Goal: Task Accomplishment & Management: Use online tool/utility

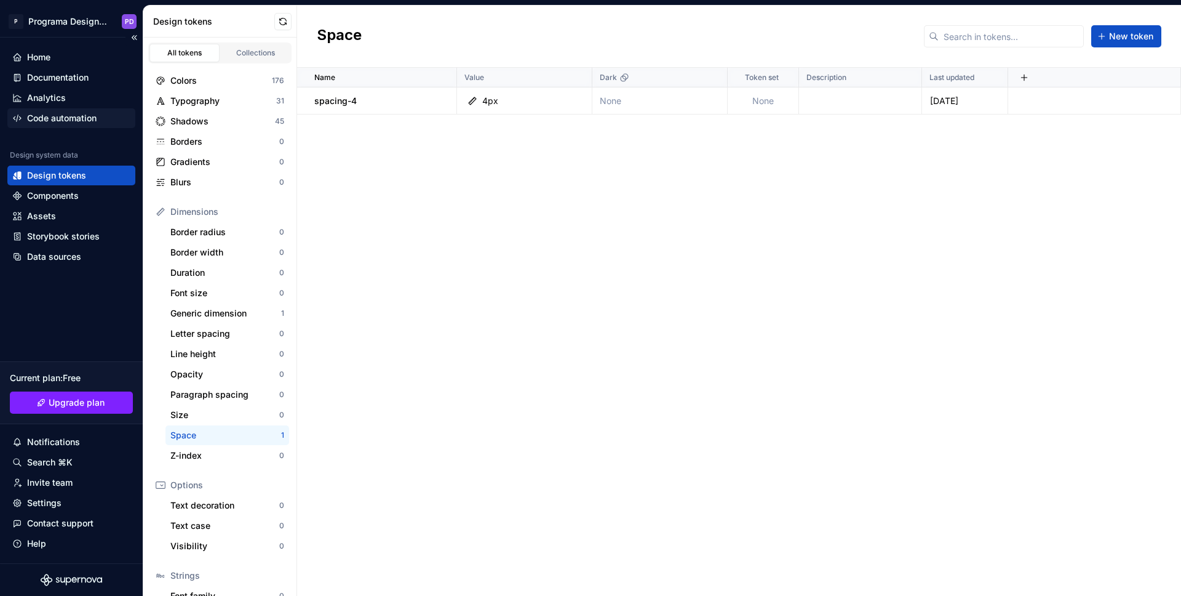
click at [82, 119] on div "Code automation" at bounding box center [62, 118] width 70 height 12
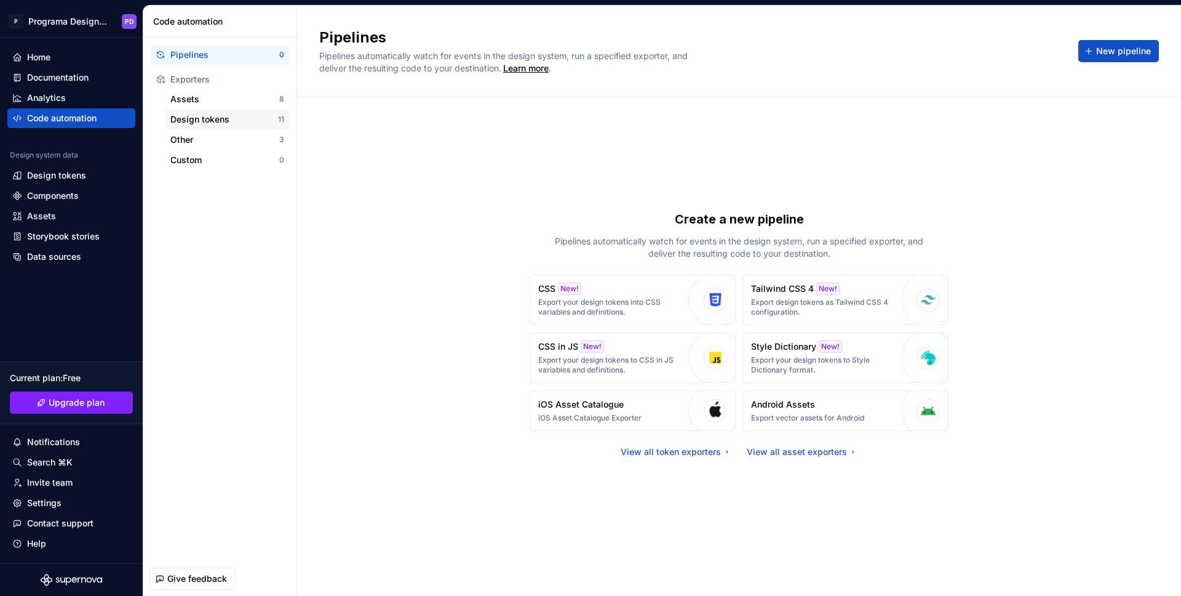
click at [213, 120] on div "Design tokens" at bounding box center [224, 119] width 108 height 12
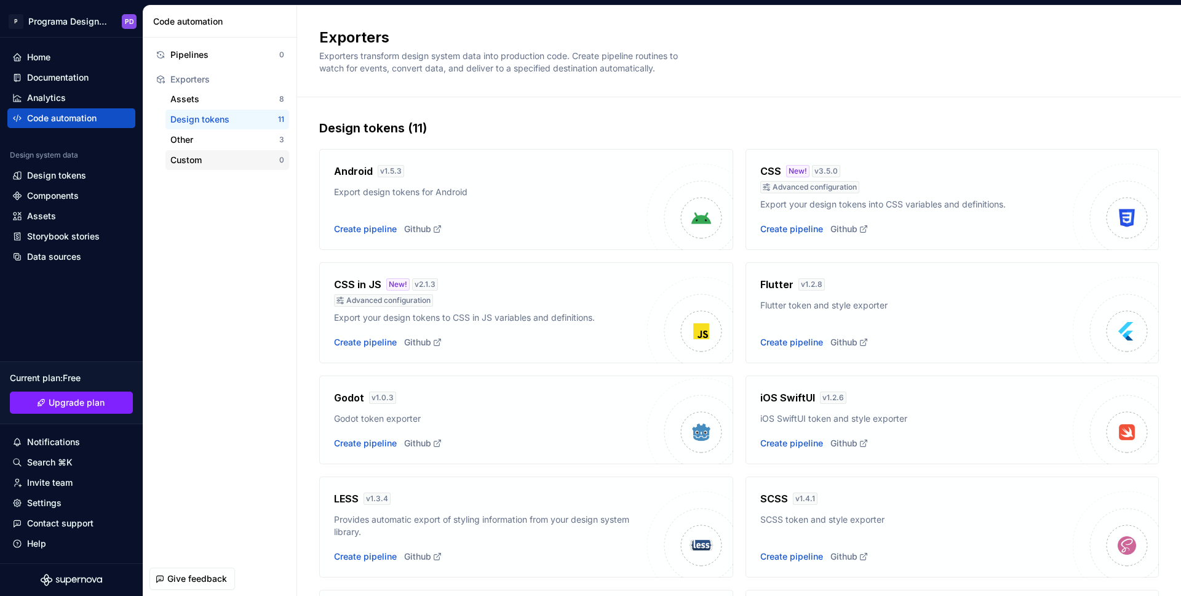
click at [226, 159] on div "Custom" at bounding box center [224, 160] width 109 height 12
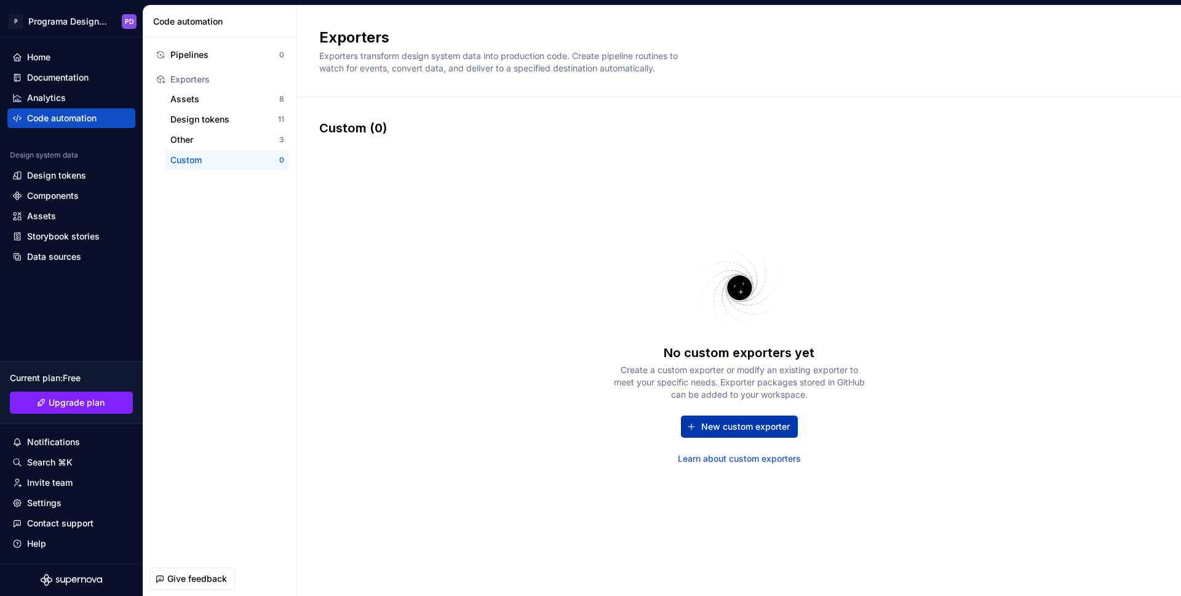
click at [760, 424] on span "New custom exporter" at bounding box center [745, 426] width 89 height 12
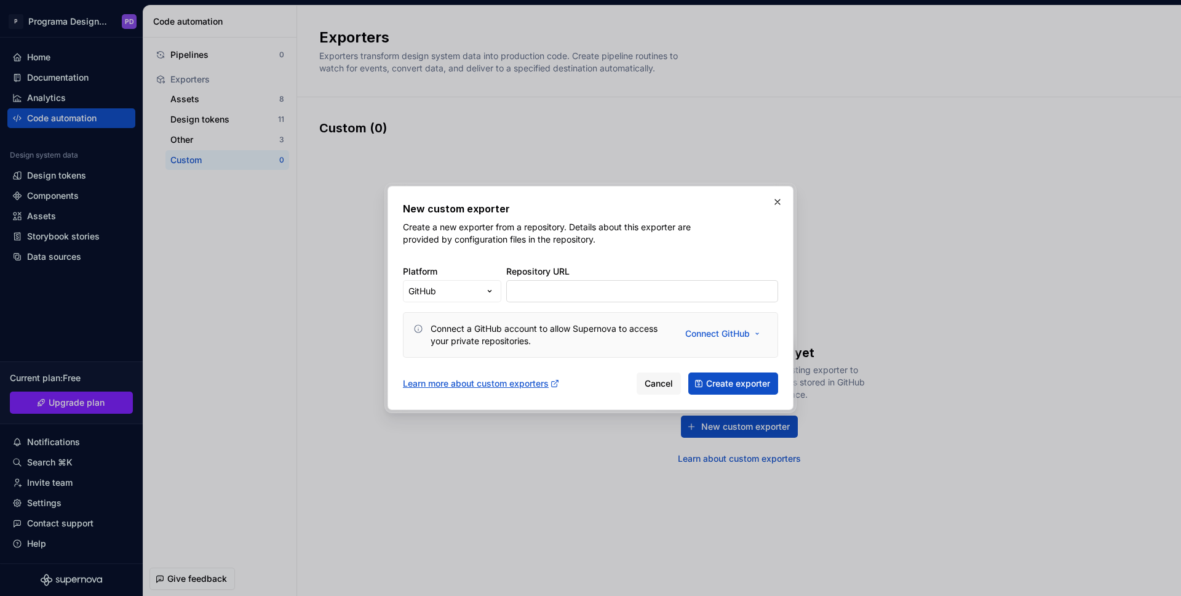
click at [620, 291] on input "Repository URL" at bounding box center [642, 291] width 272 height 22
paste input "[URL][DOMAIN_NAME]"
type input "[URL][DOMAIN_NAME]"
click at [714, 378] on span "Create exporter" at bounding box center [738, 383] width 64 height 12
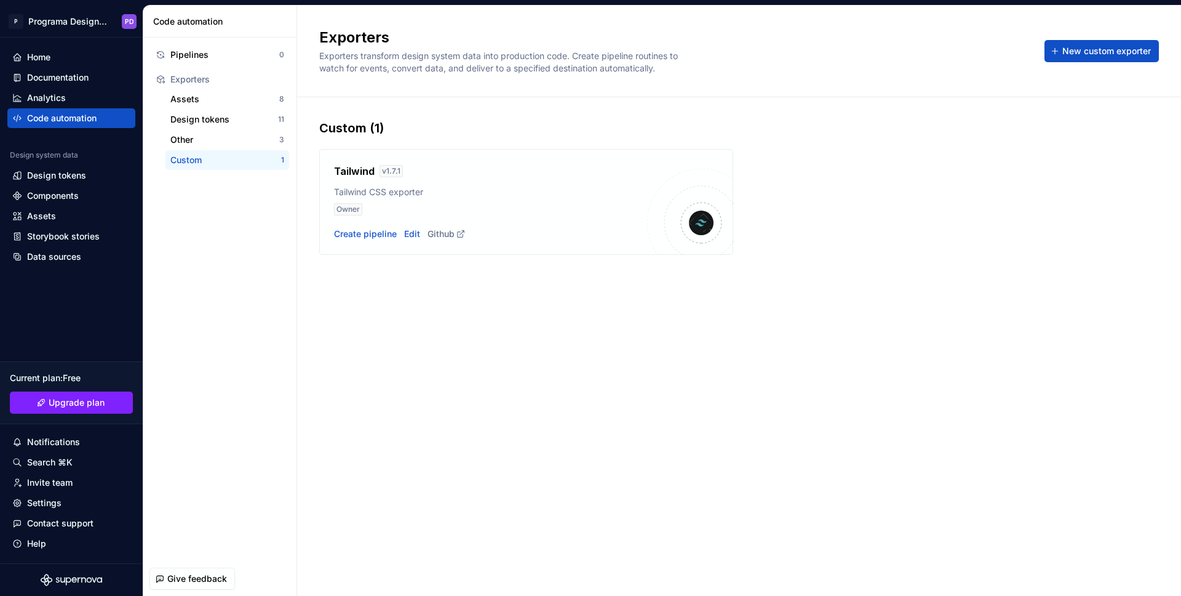
click at [354, 172] on h4 "Tailwind" at bounding box center [354, 171] width 41 height 15
click at [377, 236] on div "Create pipeline" at bounding box center [365, 234] width 63 height 12
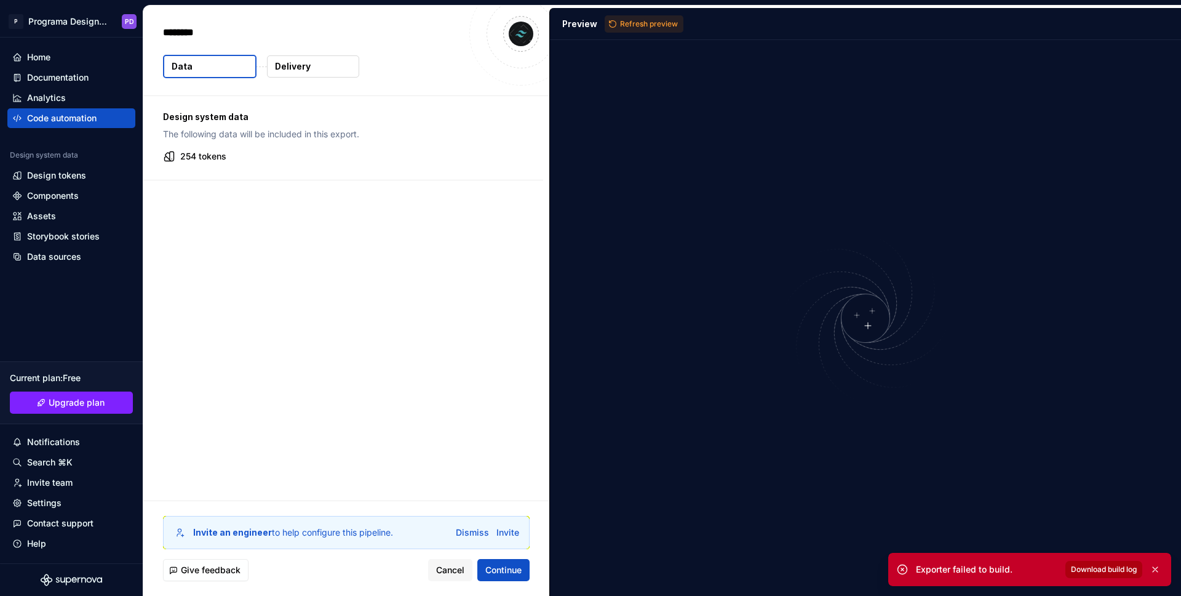
click at [1117, 572] on span "Download build log" at bounding box center [1104, 569] width 66 height 10
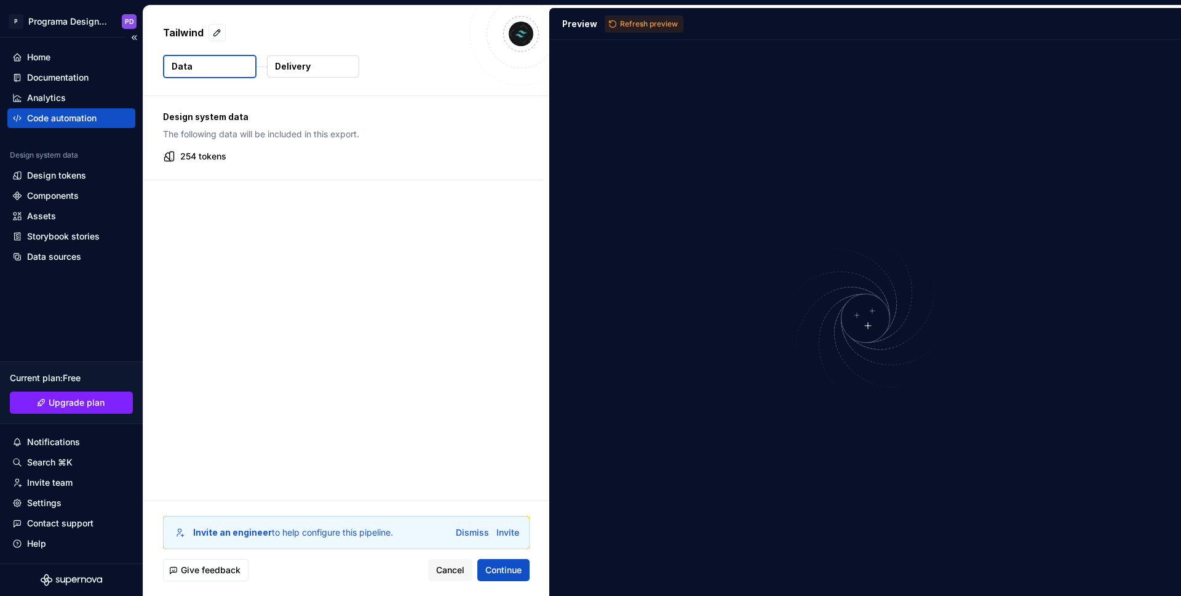
click at [70, 118] on div "Code automation" at bounding box center [62, 118] width 70 height 12
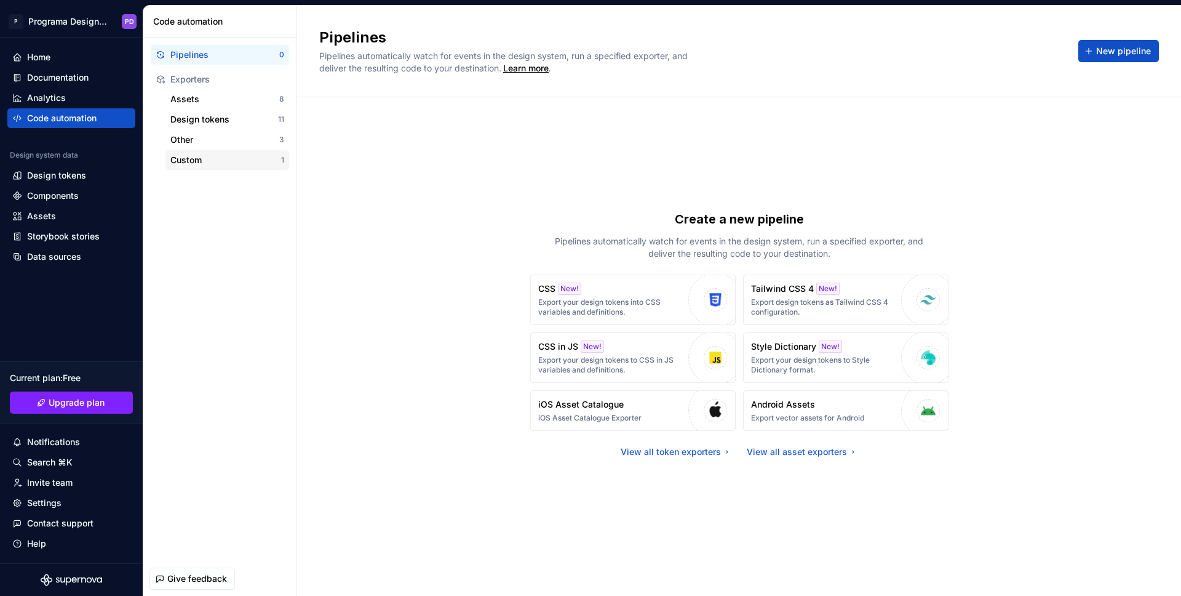
click at [214, 161] on div "Custom" at bounding box center [225, 160] width 111 height 12
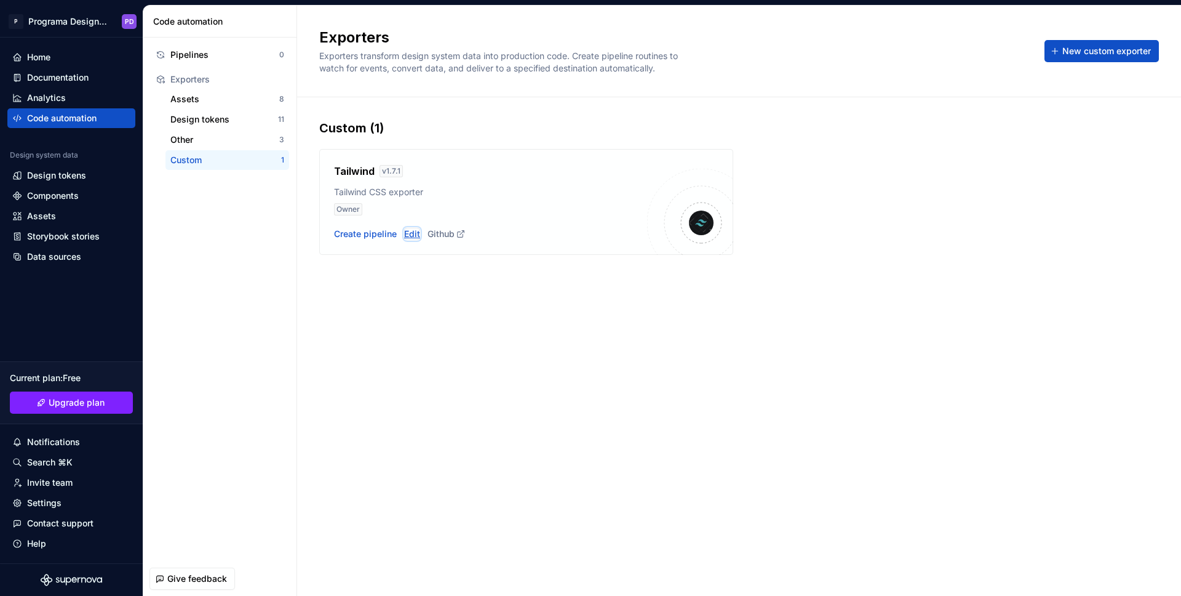
click at [414, 233] on div "Edit" at bounding box center [412, 234] width 16 height 12
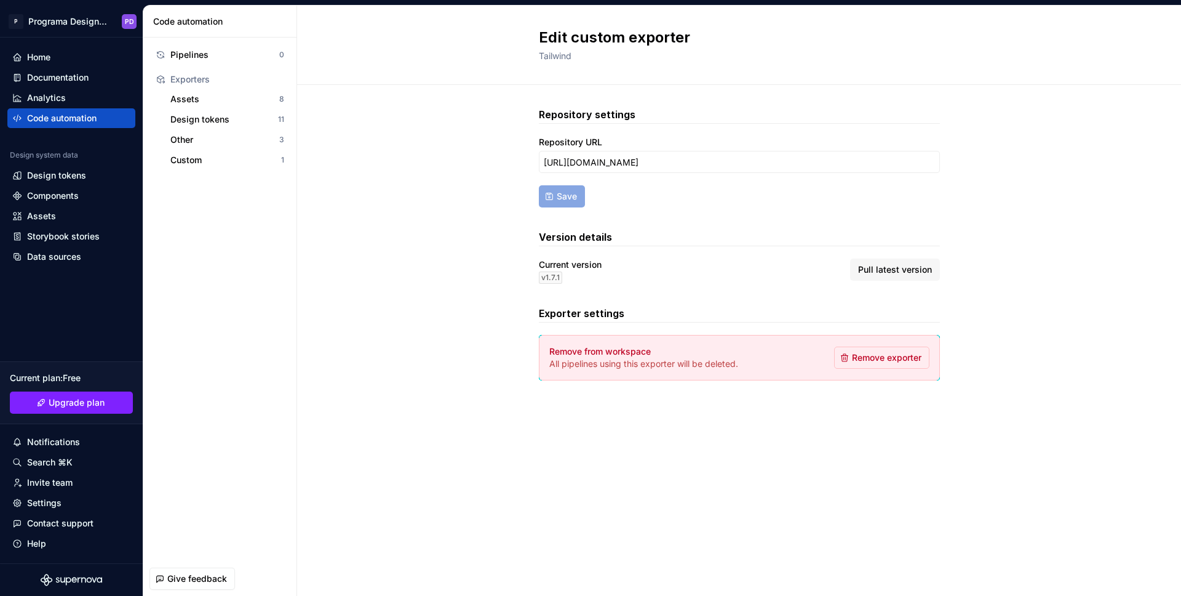
click at [904, 271] on span "Pull latest version" at bounding box center [895, 269] width 74 height 12
click at [215, 159] on div "Custom" at bounding box center [225, 160] width 111 height 12
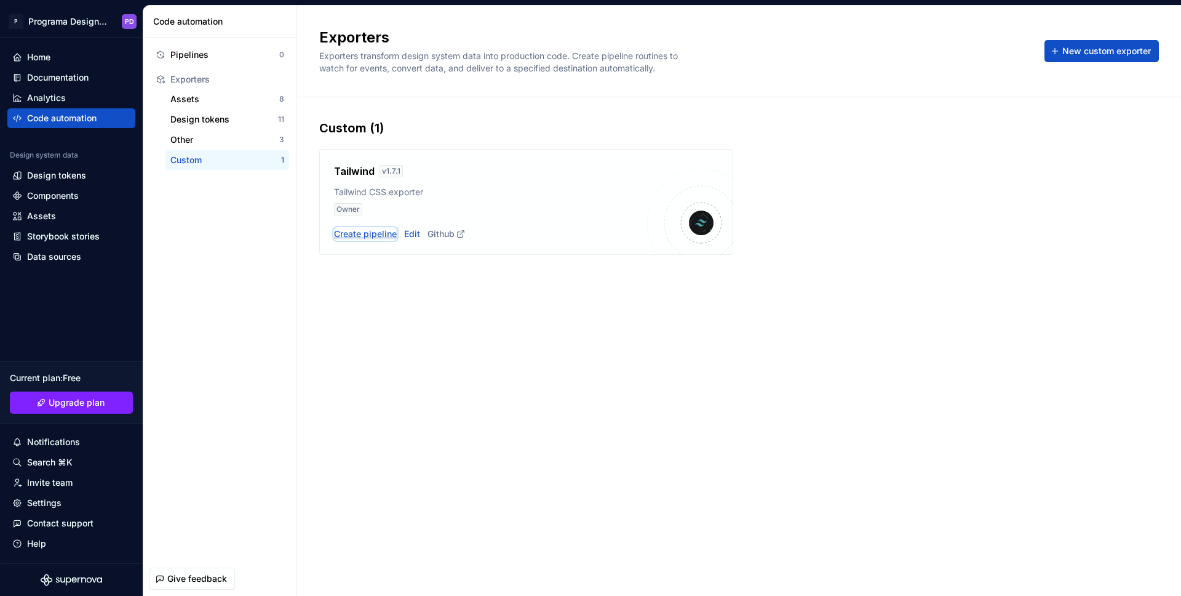
click at [370, 231] on div "Create pipeline" at bounding box center [365, 234] width 63 height 12
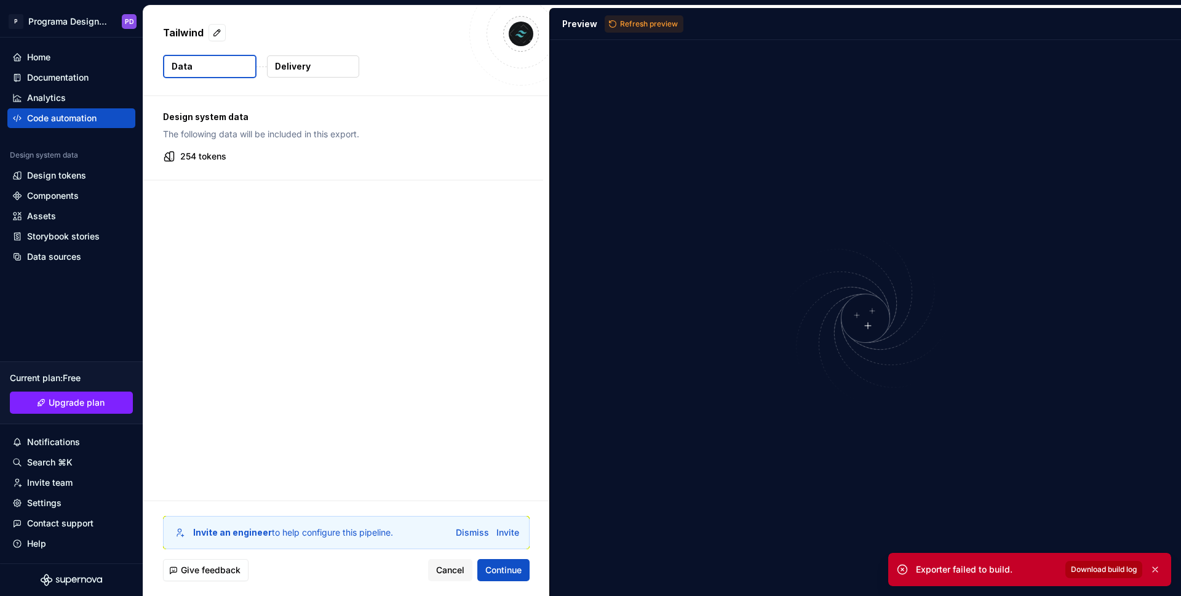
click at [1111, 564] on span "Download build log" at bounding box center [1104, 569] width 66 height 10
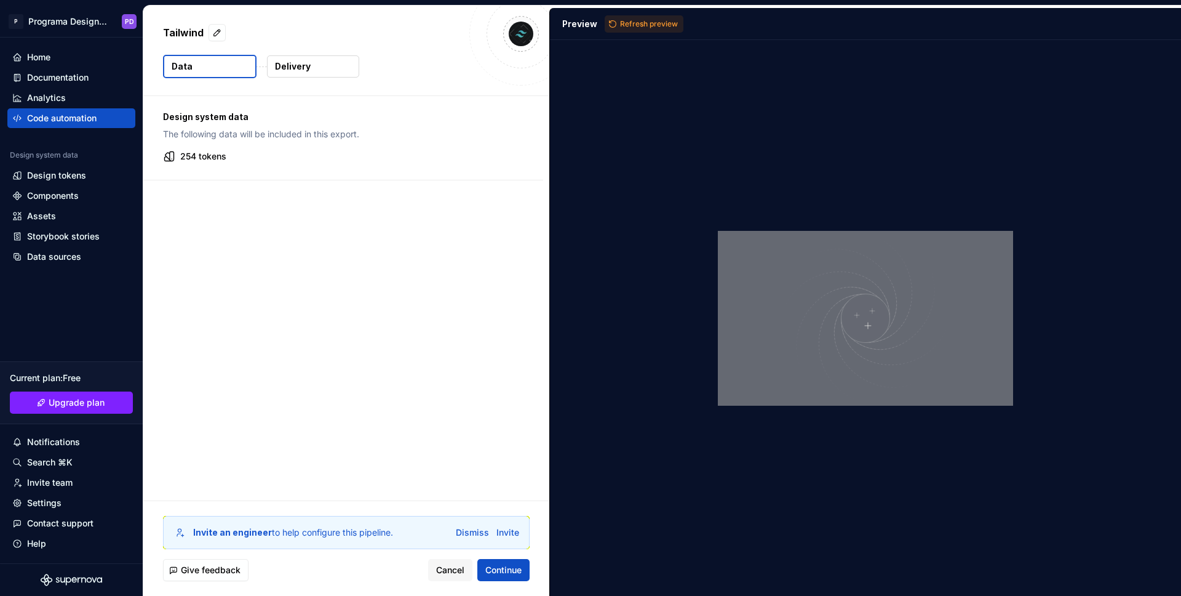
click at [922, 22] on div "Preview Refresh preview" at bounding box center [865, 24] width 631 height 32
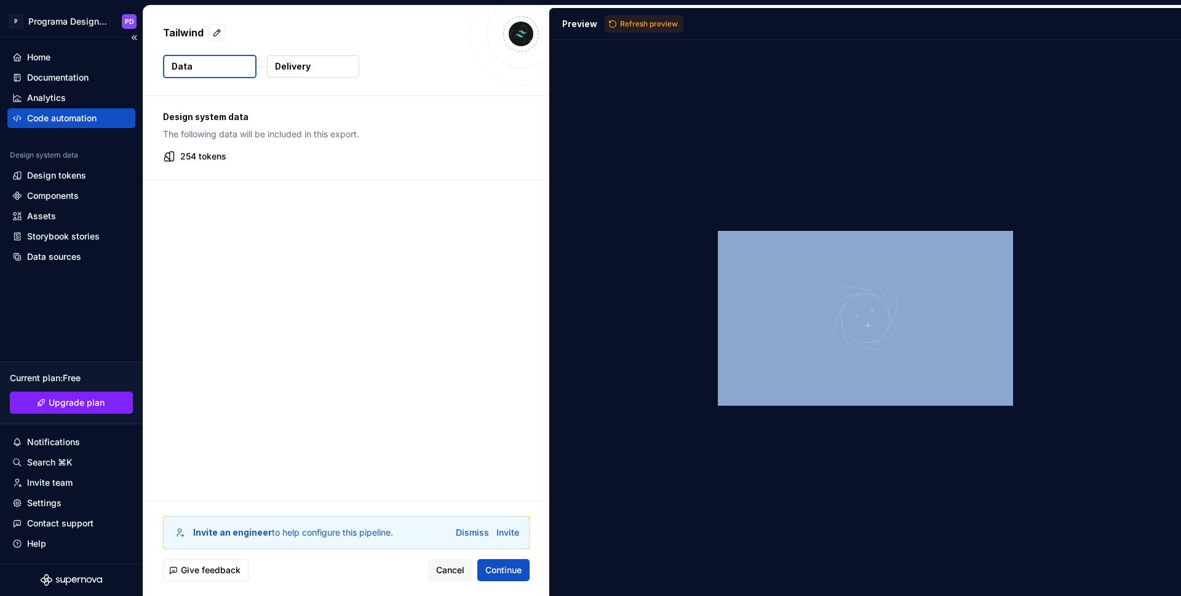
click at [58, 119] on div "Code automation" at bounding box center [62, 118] width 70 height 12
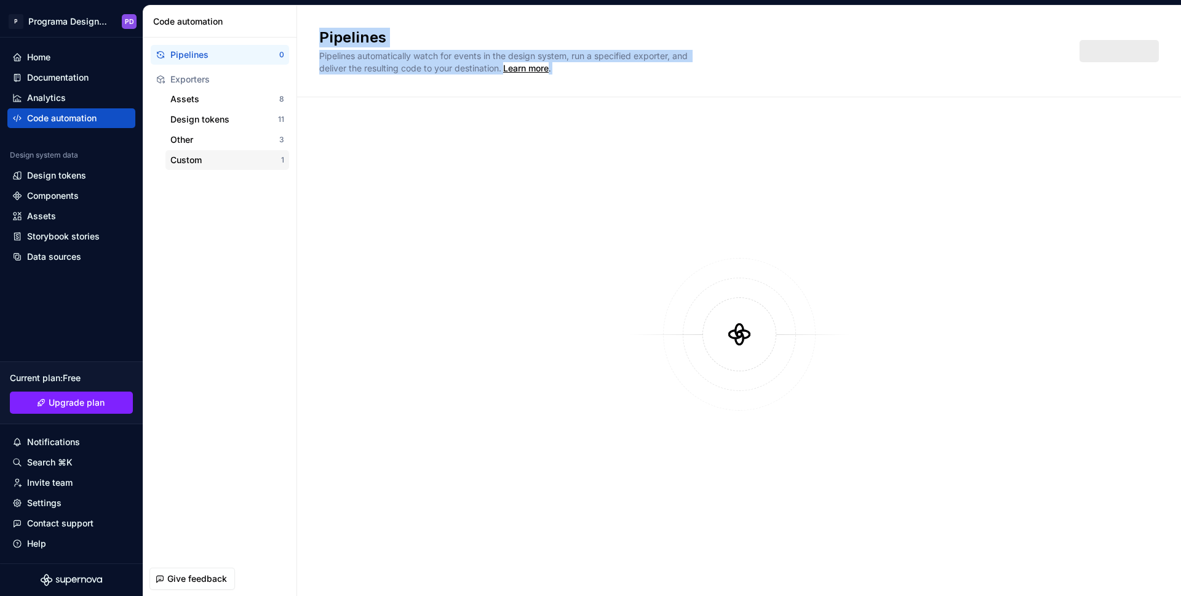
click at [201, 158] on div "Custom" at bounding box center [225, 160] width 111 height 12
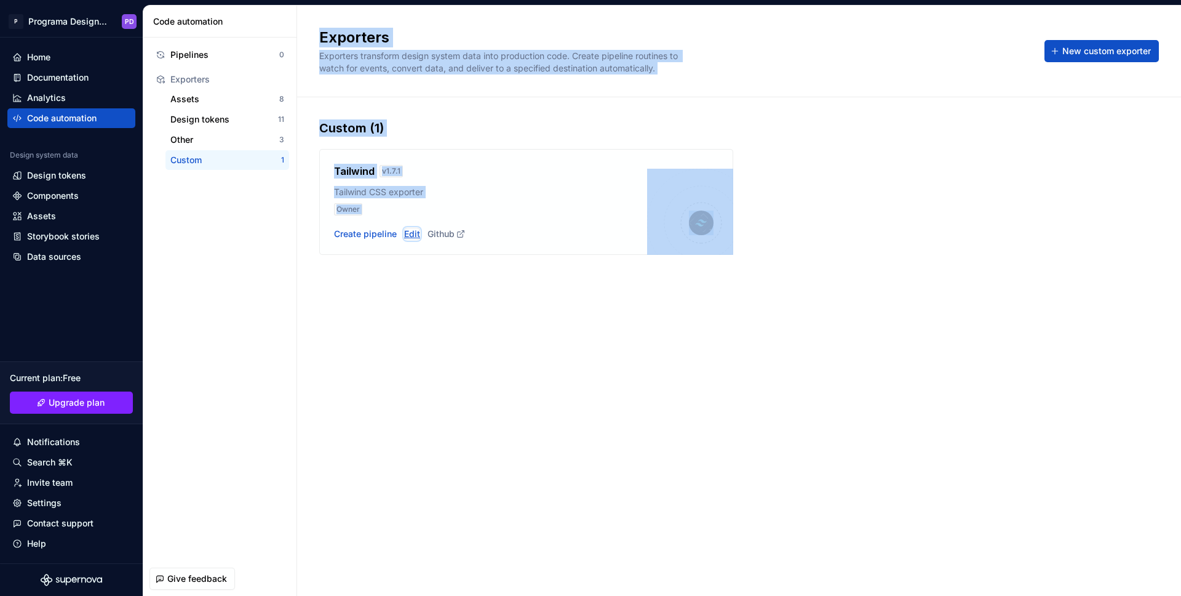
click at [417, 237] on div "Edit" at bounding box center [412, 234] width 16 height 12
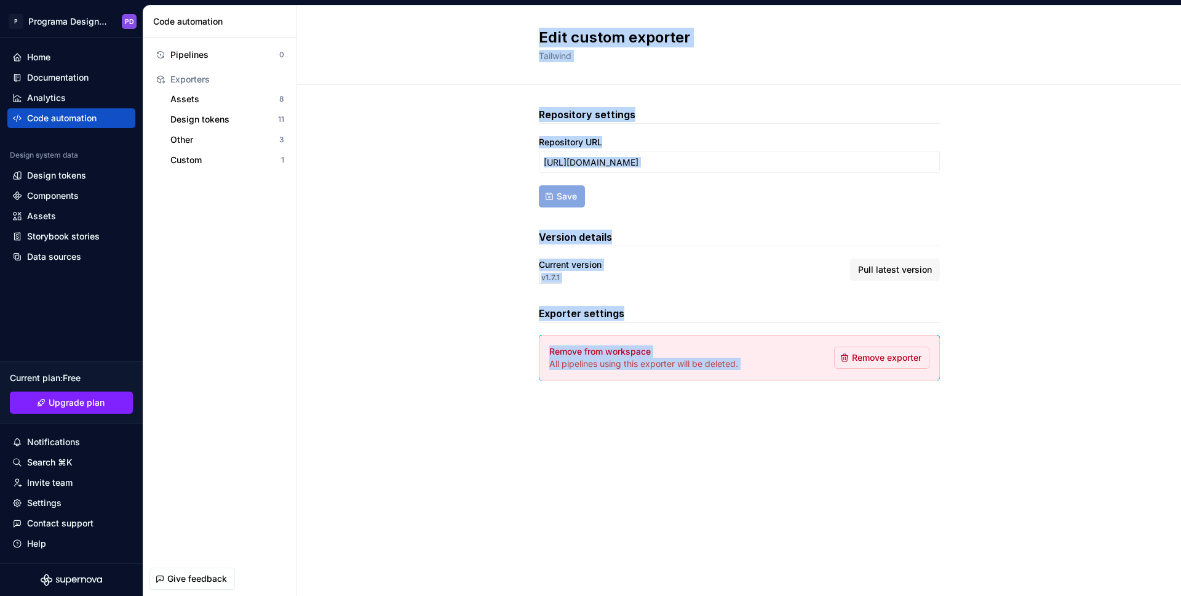
click at [997, 287] on div "Repository settings Repository URL [URL][DOMAIN_NAME] Save Version details Curr…" at bounding box center [739, 256] width 884 height 342
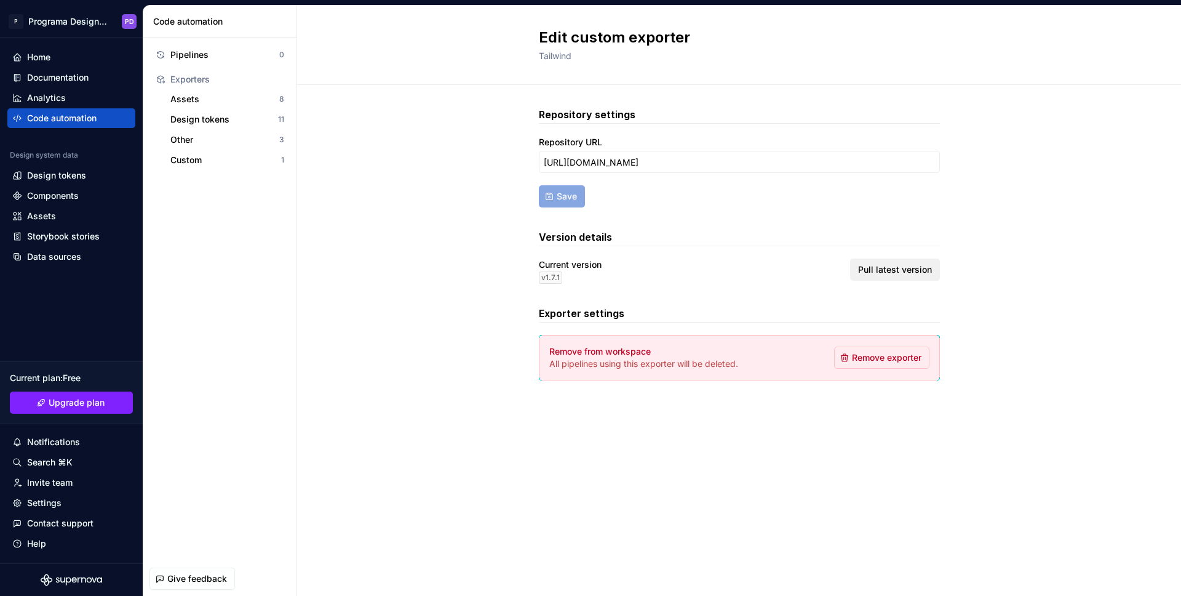
click at [908, 278] on button "Pull latest version" at bounding box center [895, 269] width 90 height 22
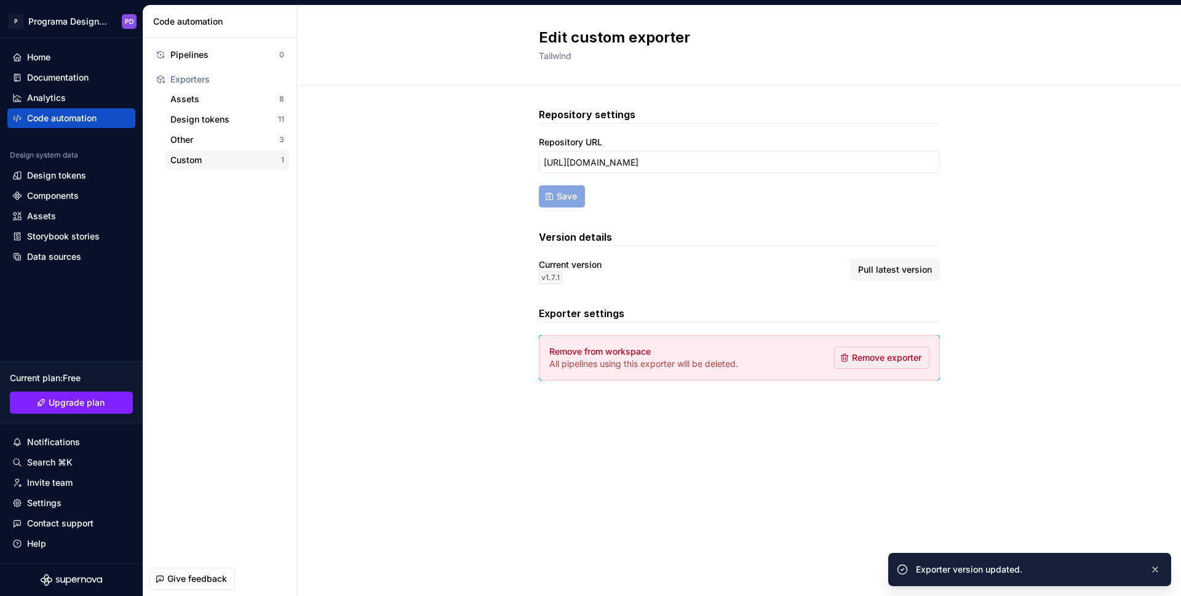
click at [196, 165] on div "Custom" at bounding box center [225, 160] width 111 height 12
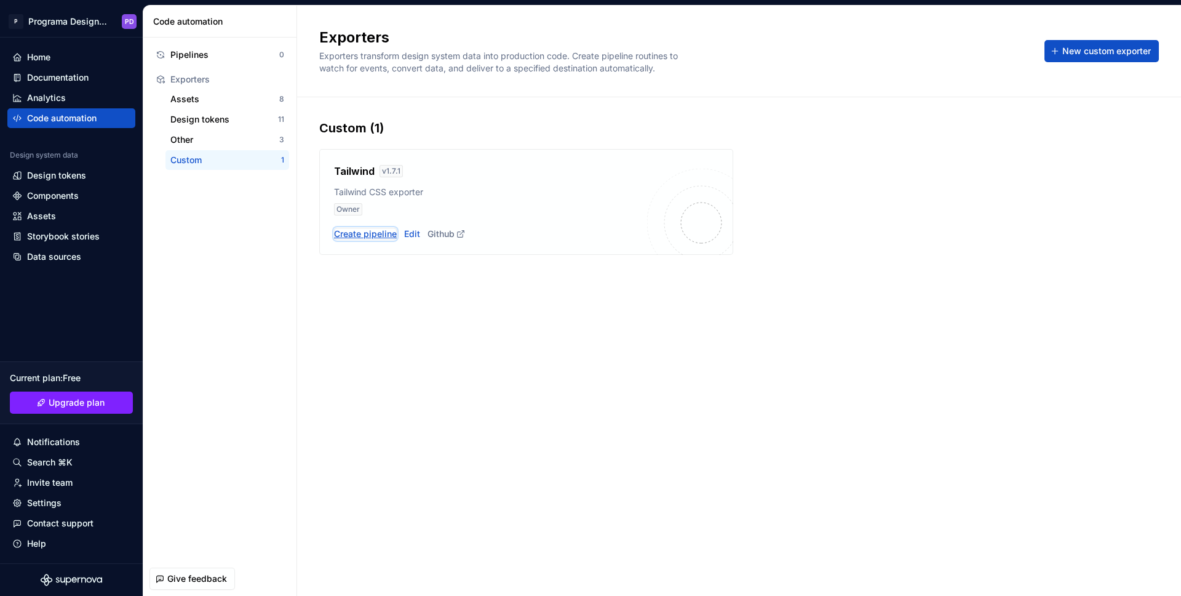
click at [359, 231] on div "Create pipeline" at bounding box center [365, 234] width 63 height 12
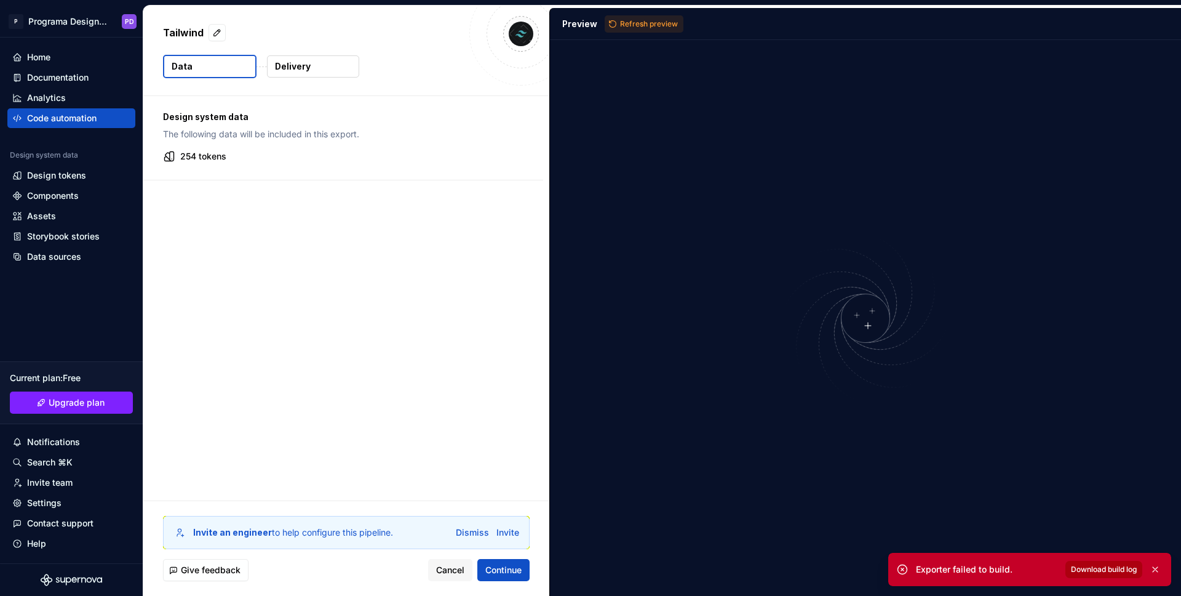
click at [1099, 570] on span "Download build log" at bounding box center [1104, 569] width 66 height 10
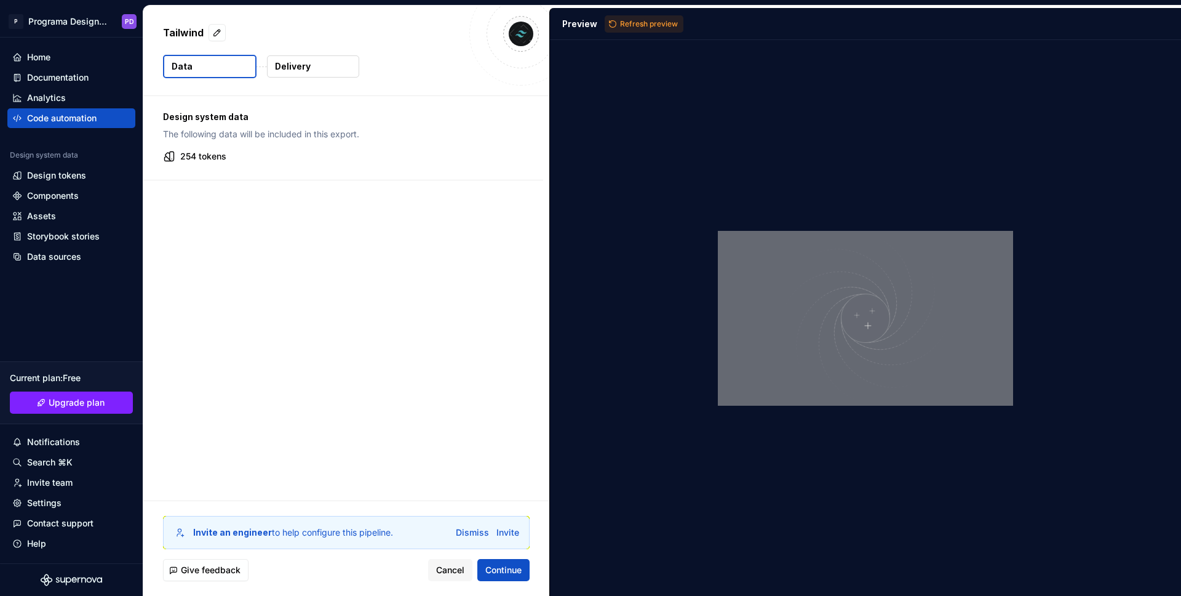
click at [870, 28] on div "Preview Refresh preview" at bounding box center [865, 24] width 631 height 32
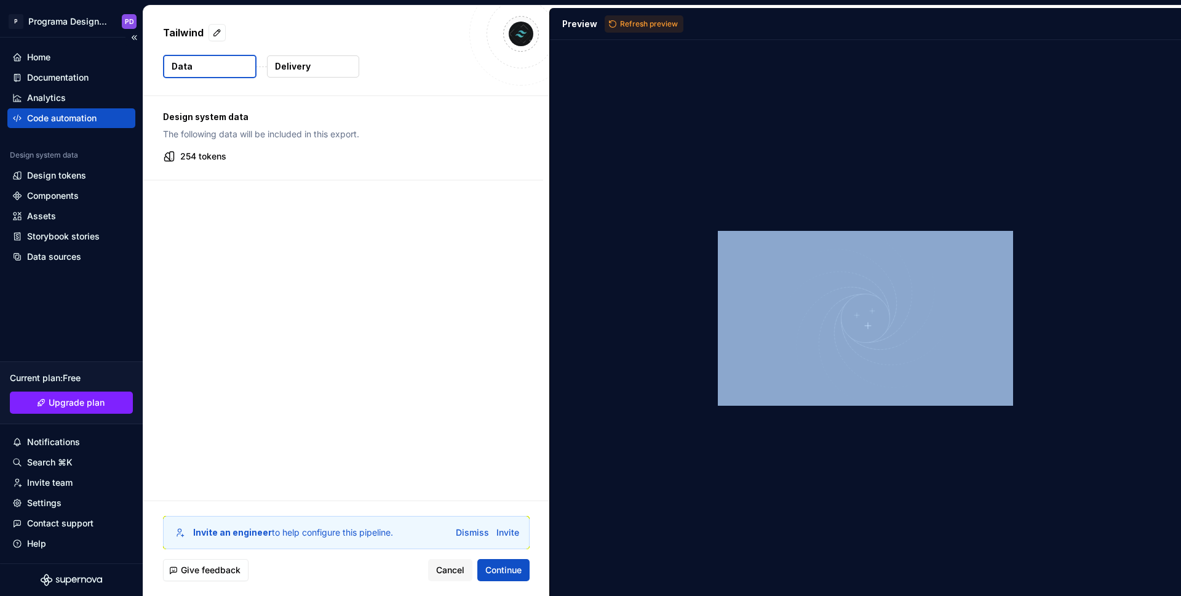
click at [84, 117] on div "Code automation" at bounding box center [62, 118] width 70 height 12
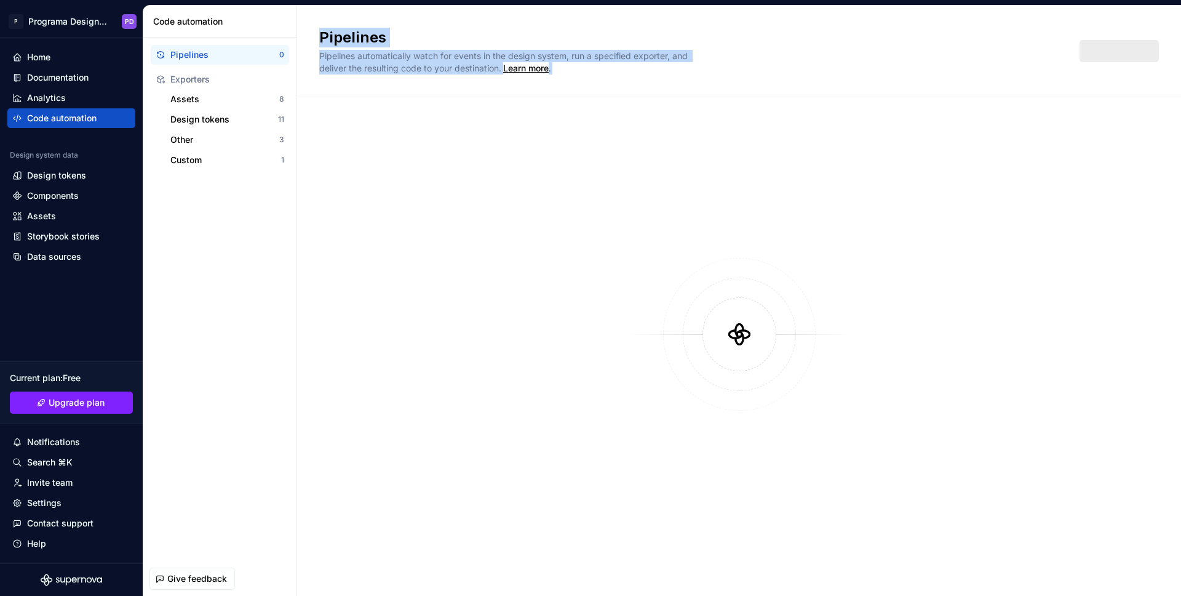
click at [431, 225] on div at bounding box center [739, 333] width 840 height 429
click at [218, 154] on div "Custom" at bounding box center [225, 160] width 111 height 12
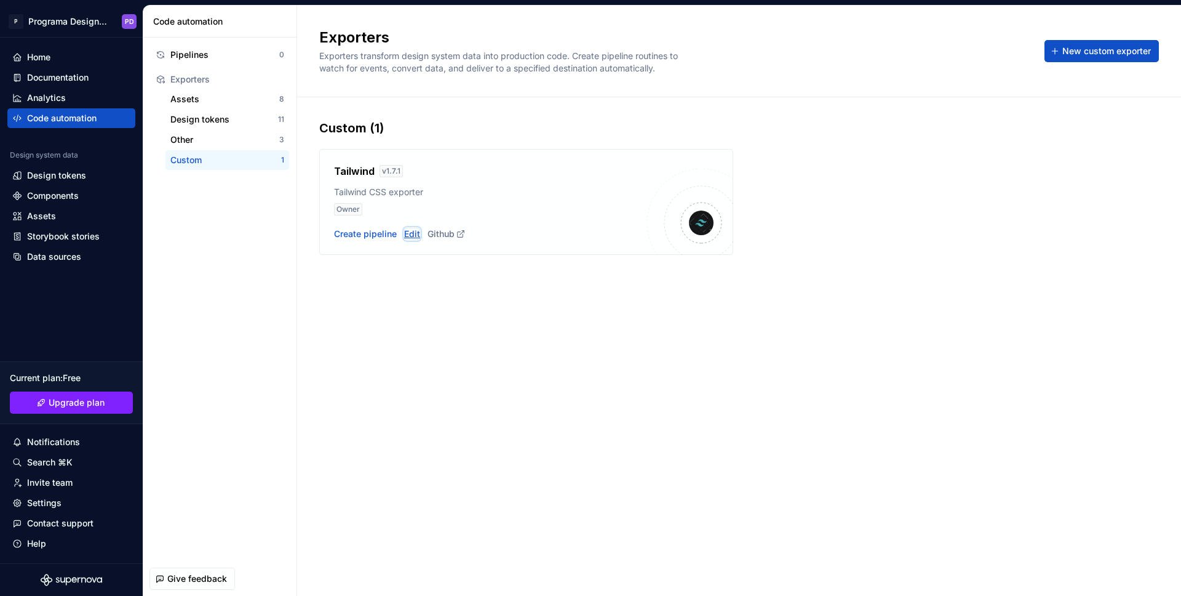
click at [417, 230] on div "Edit" at bounding box center [412, 234] width 16 height 12
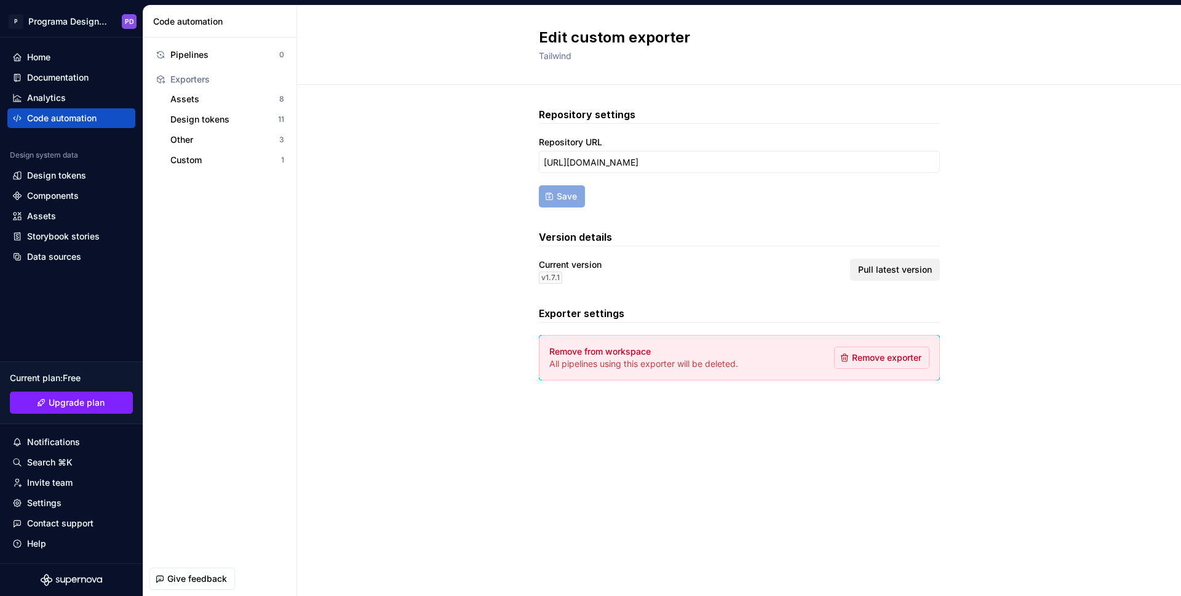
click at [909, 271] on span "Pull latest version" at bounding box center [895, 269] width 74 height 12
click at [215, 161] on div "Custom" at bounding box center [225, 160] width 111 height 12
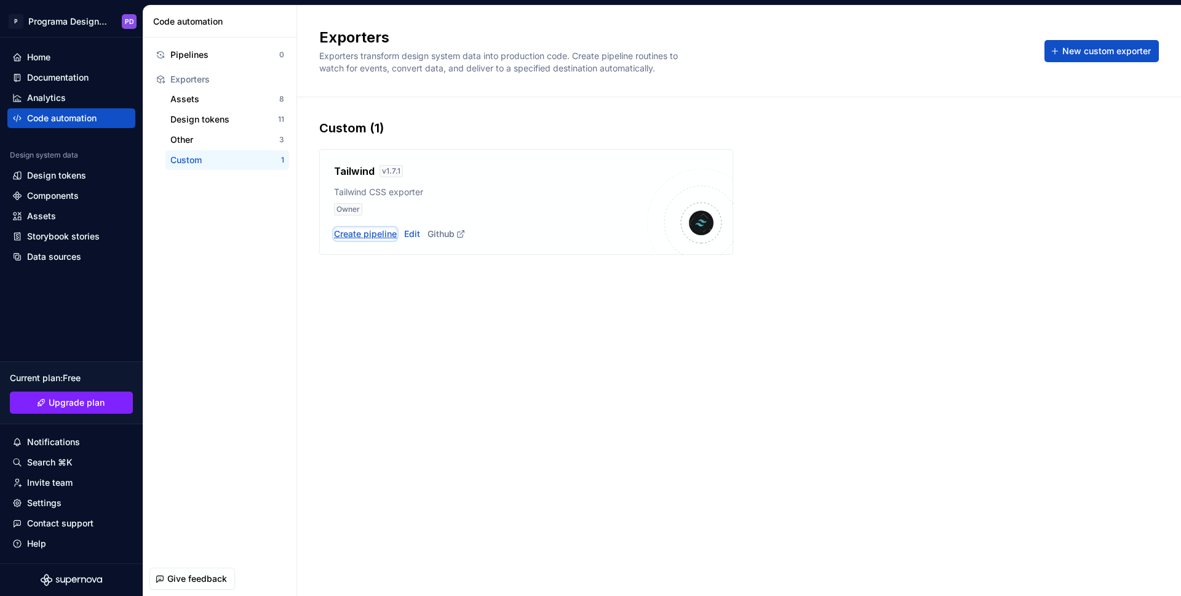
click at [364, 234] on div "Create pipeline" at bounding box center [365, 234] width 63 height 12
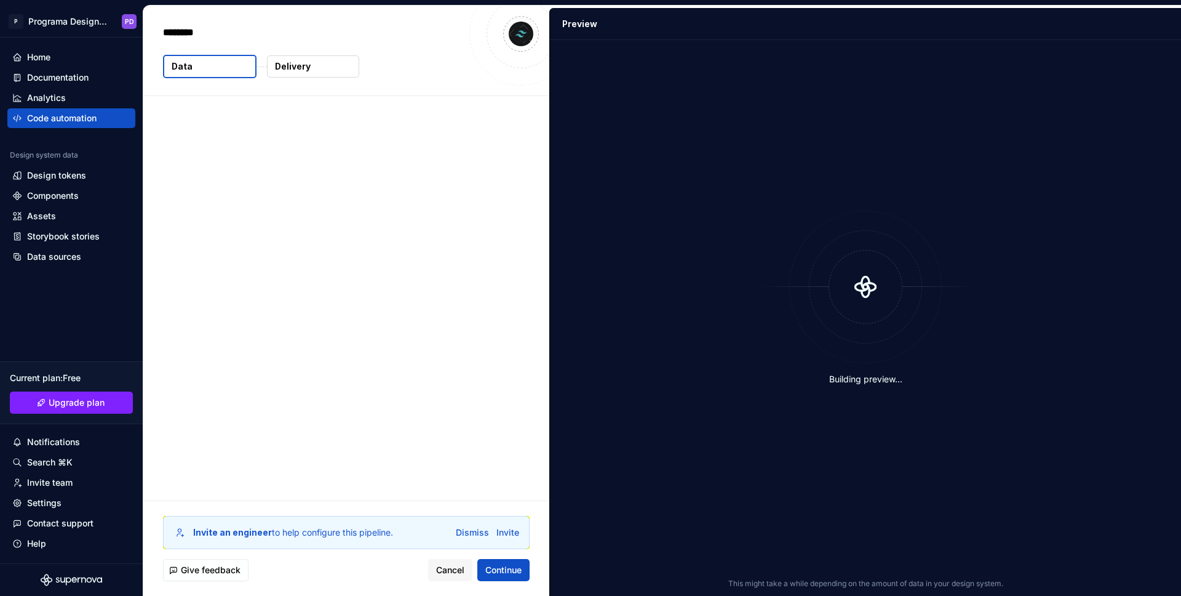
type textarea "*"
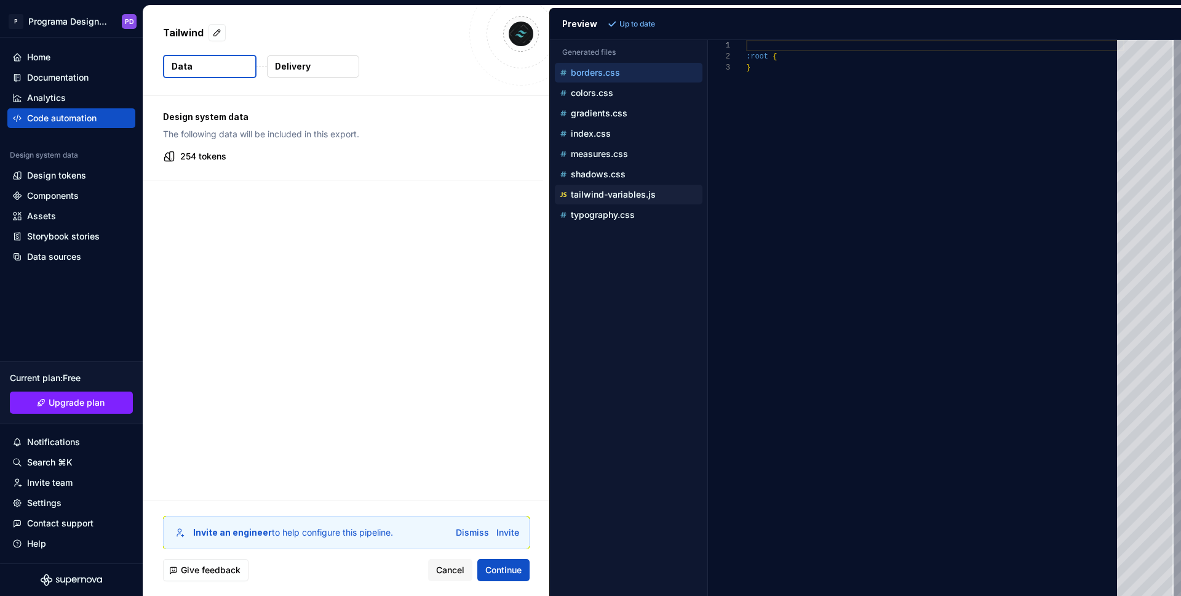
click at [602, 190] on p "tailwind-variables.js" at bounding box center [613, 195] width 85 height 10
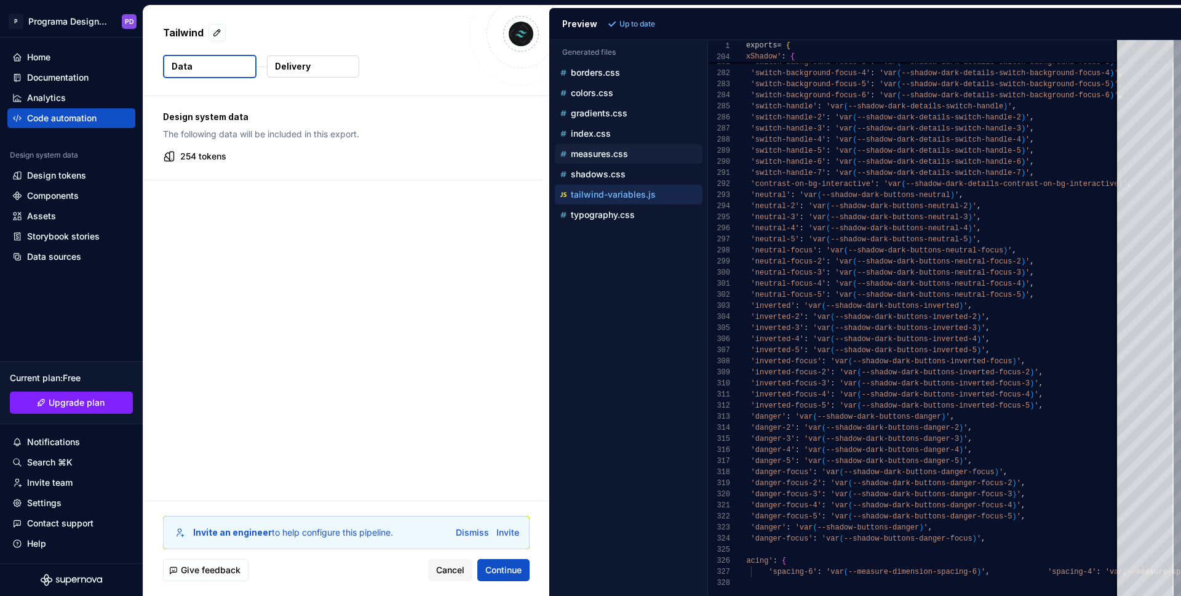
click at [623, 151] on p "measures.css" at bounding box center [599, 154] width 57 height 10
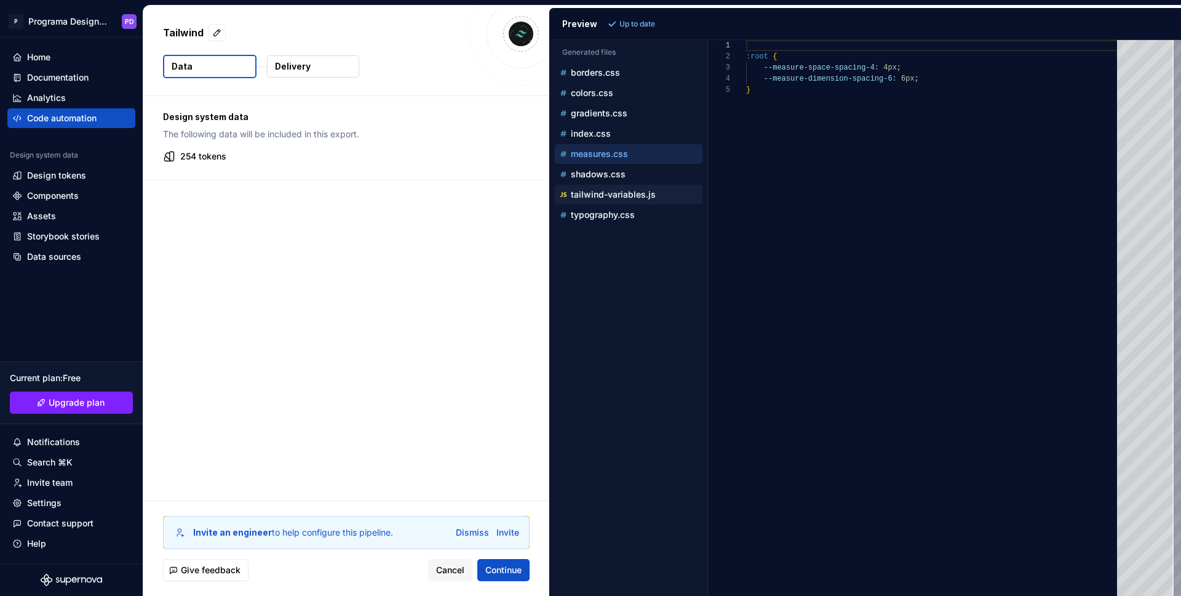
click at [642, 193] on p "tailwind-variables.js" at bounding box center [613, 195] width 85 height 10
type textarea "**********"
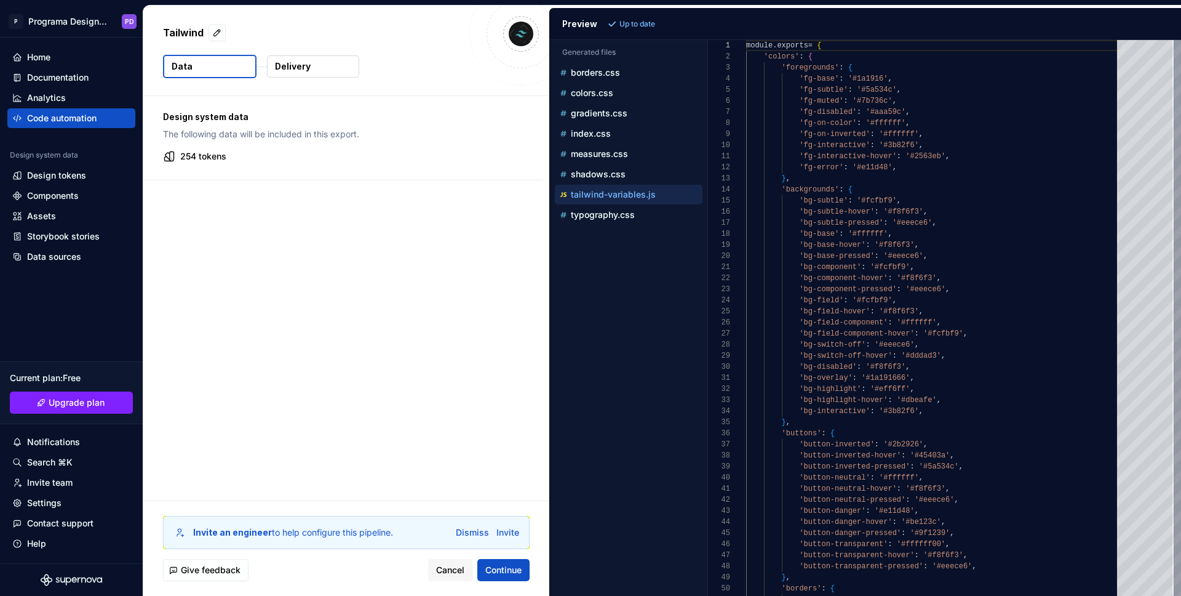
scroll to position [111, 0]
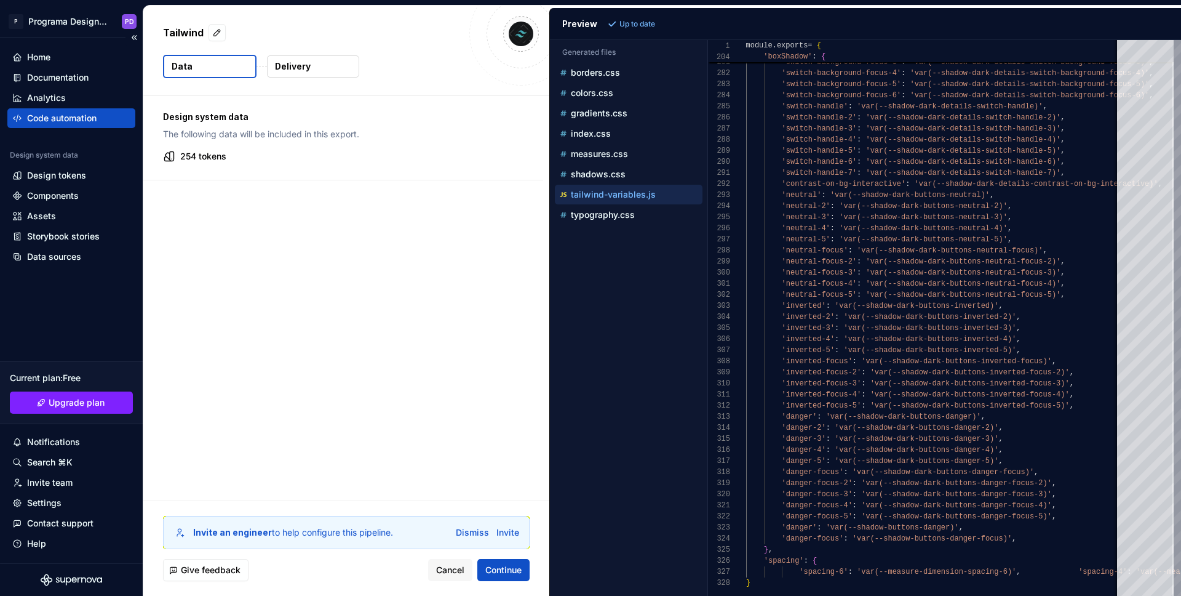
click at [69, 120] on div "Code automation" at bounding box center [62, 118] width 70 height 12
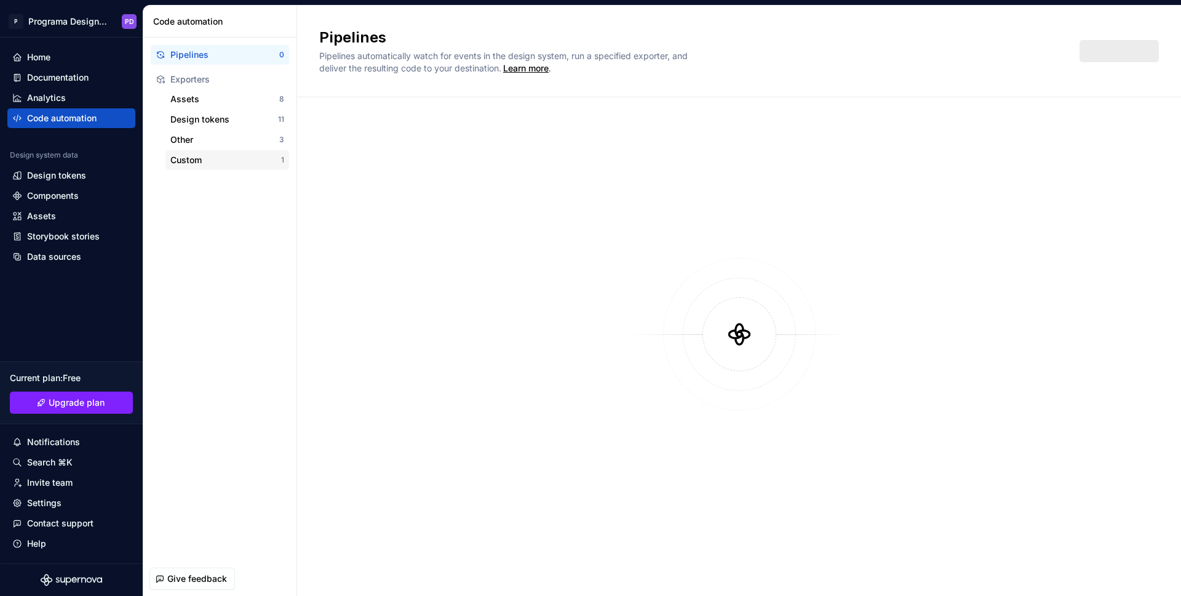
click at [193, 158] on div "Custom" at bounding box center [225, 160] width 111 height 12
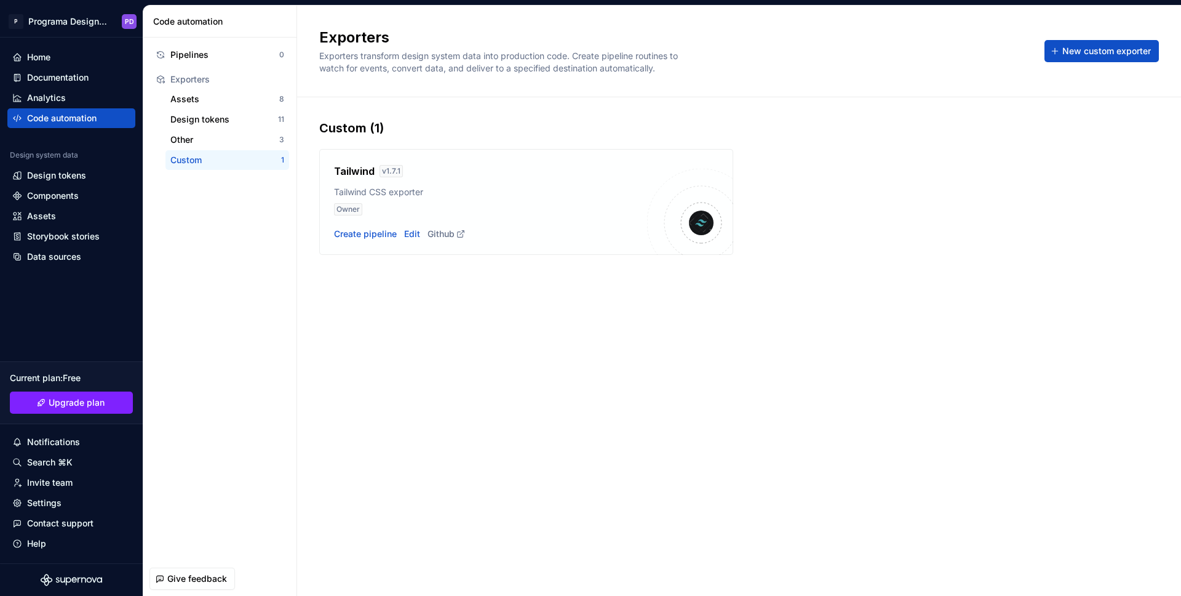
click at [420, 235] on div "Create pipeline Edit Github" at bounding box center [490, 234] width 313 height 12
click at [415, 235] on div "Edit" at bounding box center [412, 234] width 16 height 12
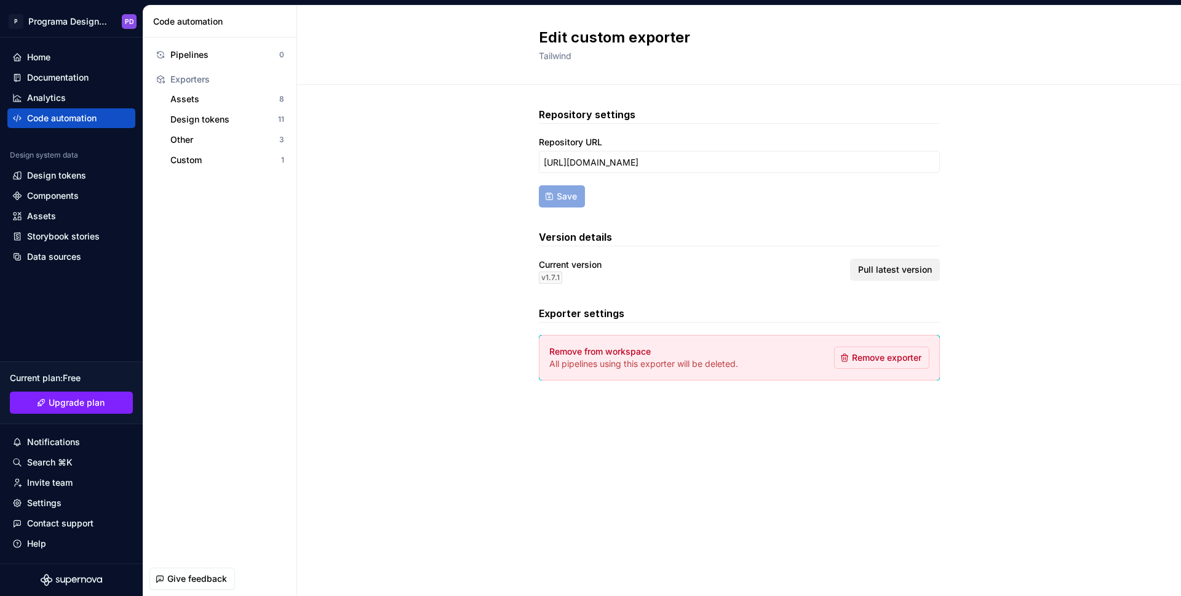
click at [895, 276] on button "Pull latest version" at bounding box center [895, 269] width 90 height 22
click at [225, 161] on div "Custom" at bounding box center [225, 160] width 111 height 12
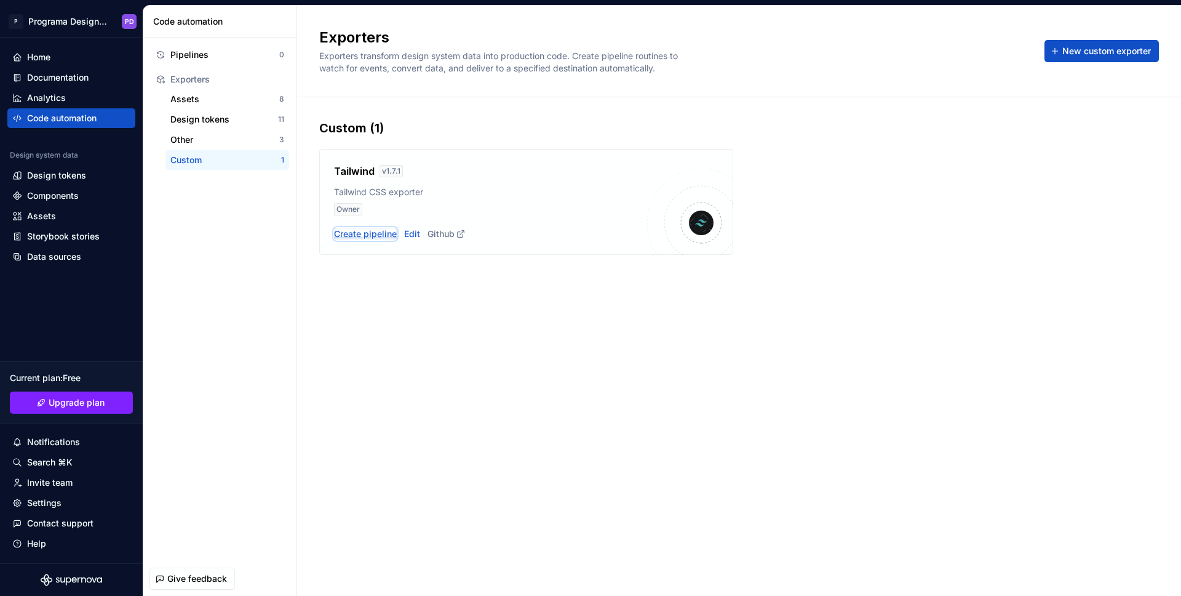
click at [370, 232] on div "Create pipeline" at bounding box center [365, 234] width 63 height 12
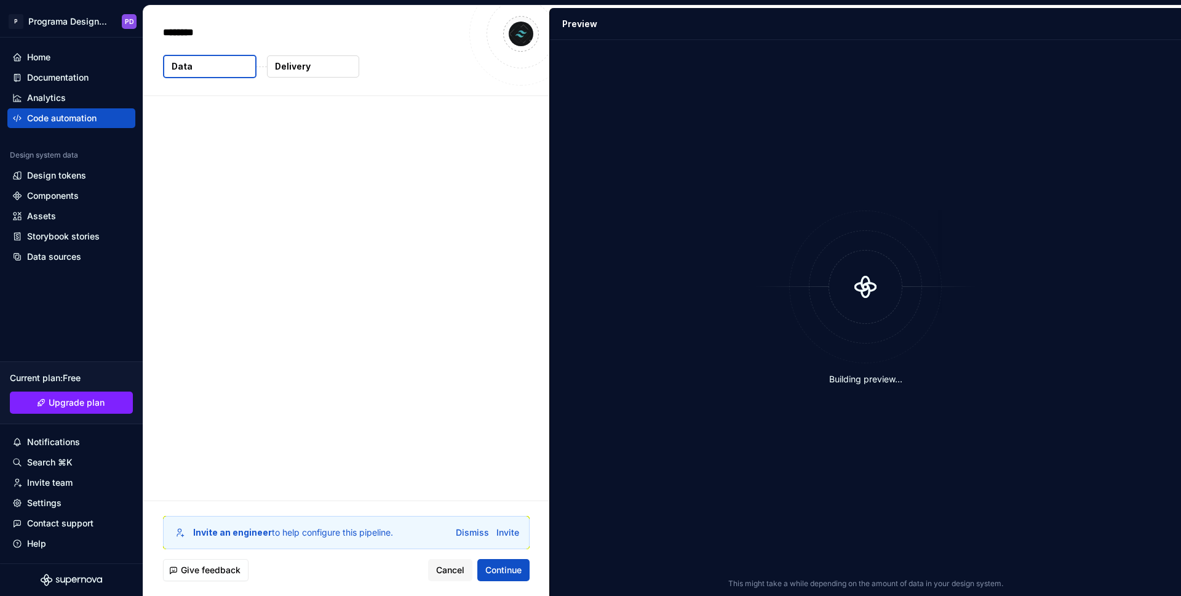
type textarea "*"
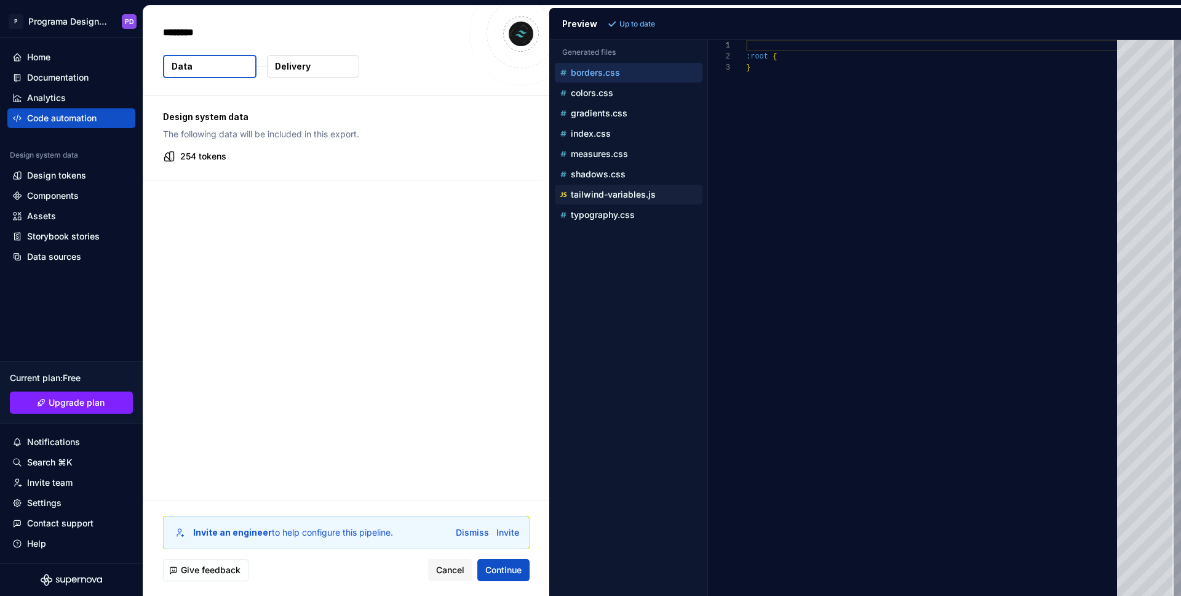
click at [633, 190] on p "tailwind-variables.js" at bounding box center [613, 195] width 85 height 10
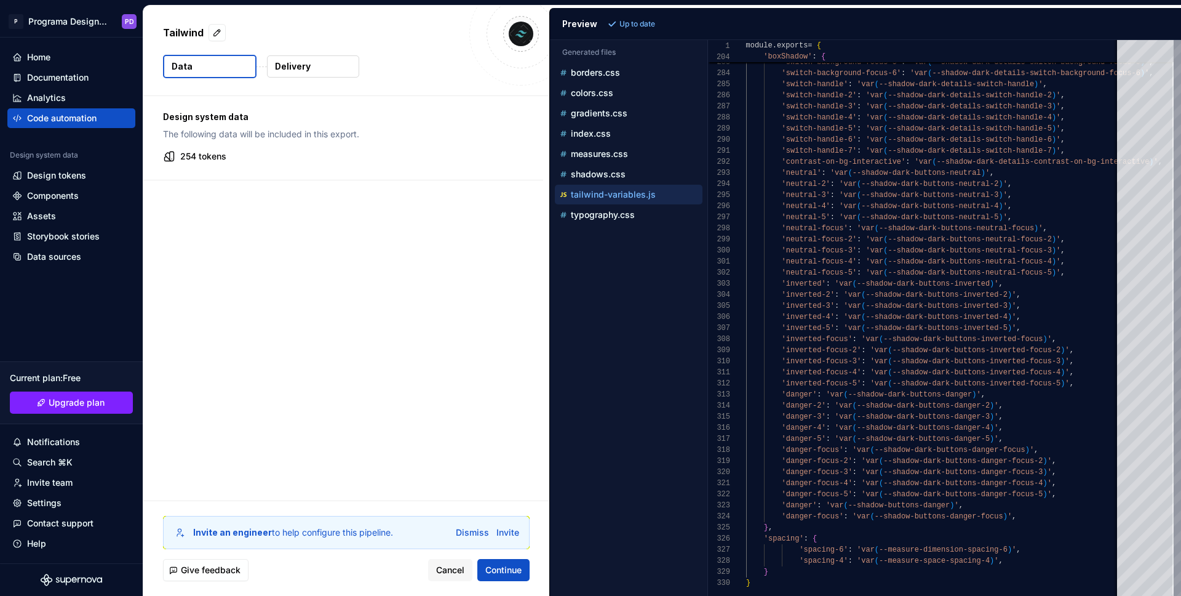
scroll to position [111, 0]
click at [607, 147] on button "measures.css" at bounding box center [629, 154] width 148 height 14
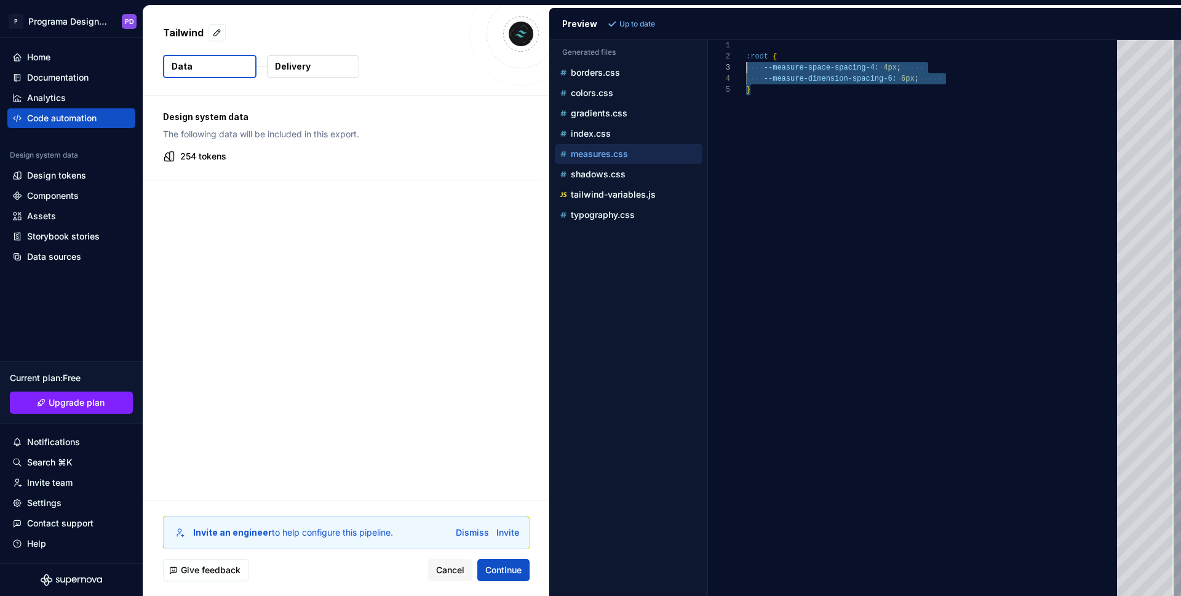
scroll to position [11, 0]
drag, startPoint x: 765, startPoint y: 102, endPoint x: 721, endPoint y: 51, distance: 67.1
click at [746, 51] on div ":root { --measure-space-spacing-4: 4px ; --measure-dimension-spacing-6: 6px ; }" at bounding box center [935, 318] width 378 height 556
click at [643, 199] on div "tailwind-variables.js" at bounding box center [629, 194] width 145 height 12
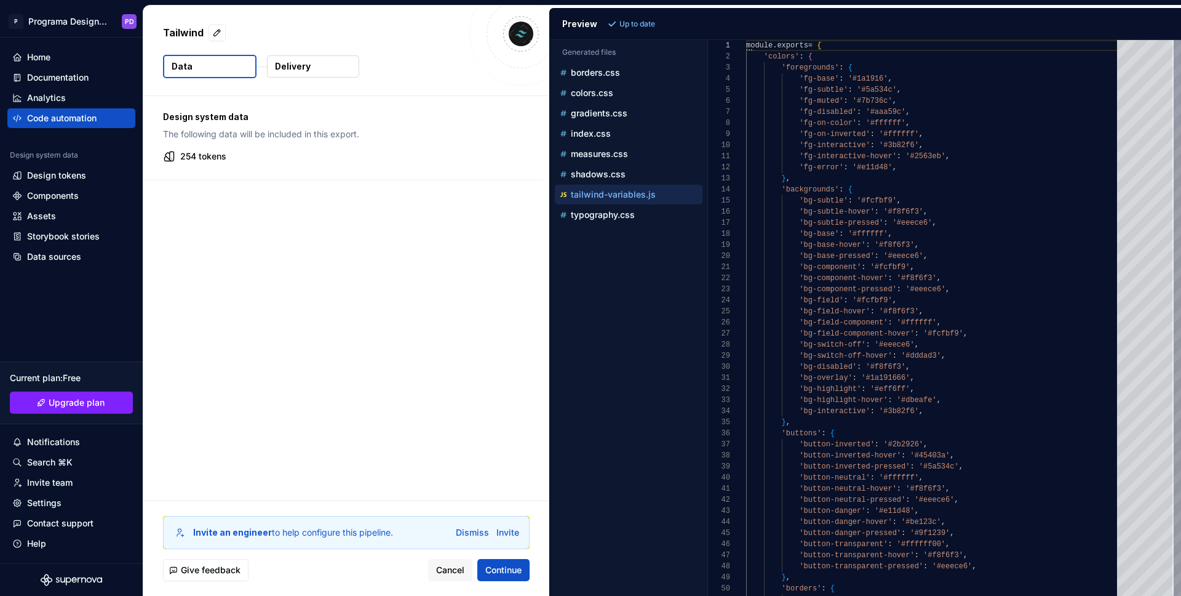
scroll to position [0, 0]
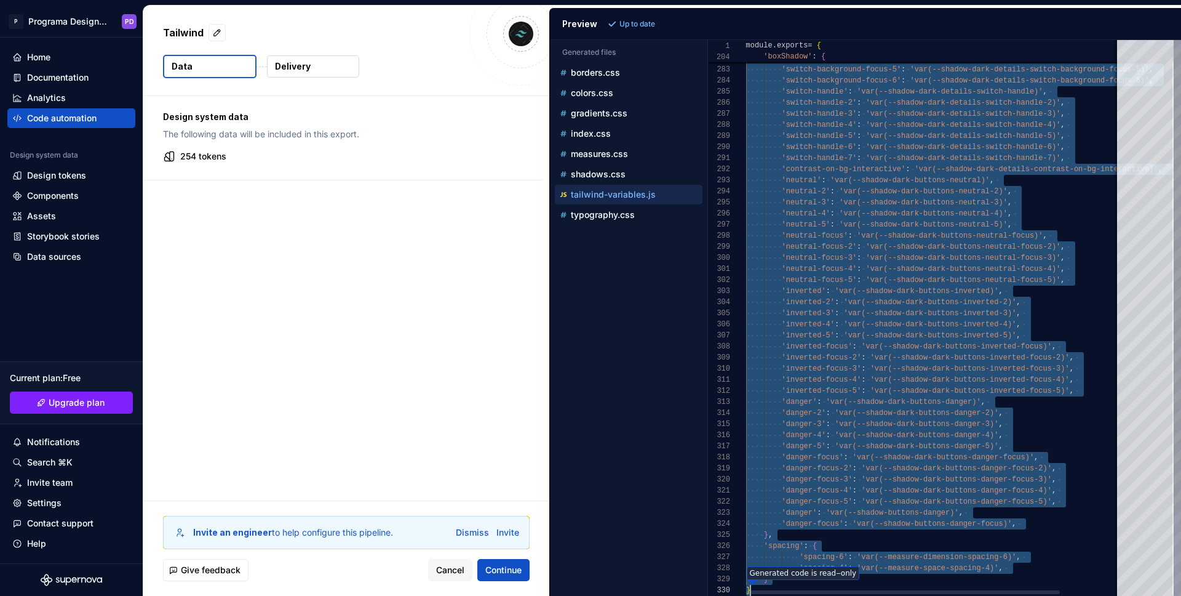
scroll to position [0, 4]
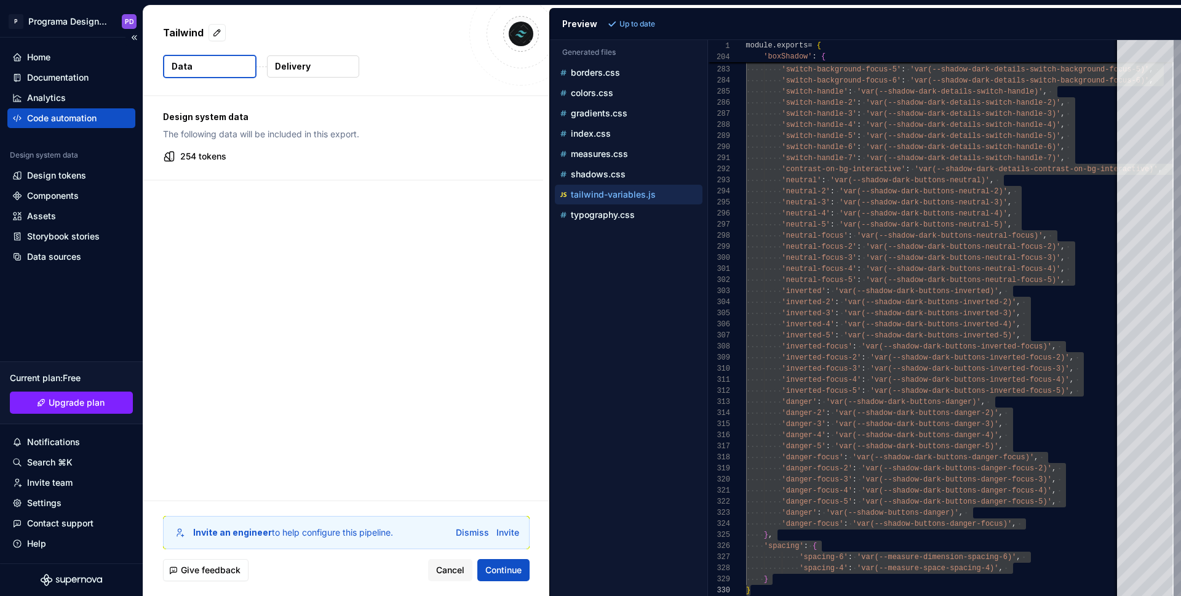
type textarea "**********"
click at [255, 262] on div "Design system data The following data will be included in this export. 254 toke…" at bounding box center [346, 298] width 406 height 404
click at [55, 178] on div "Design tokens" at bounding box center [56, 175] width 59 height 12
